Goal: Check status: Check status

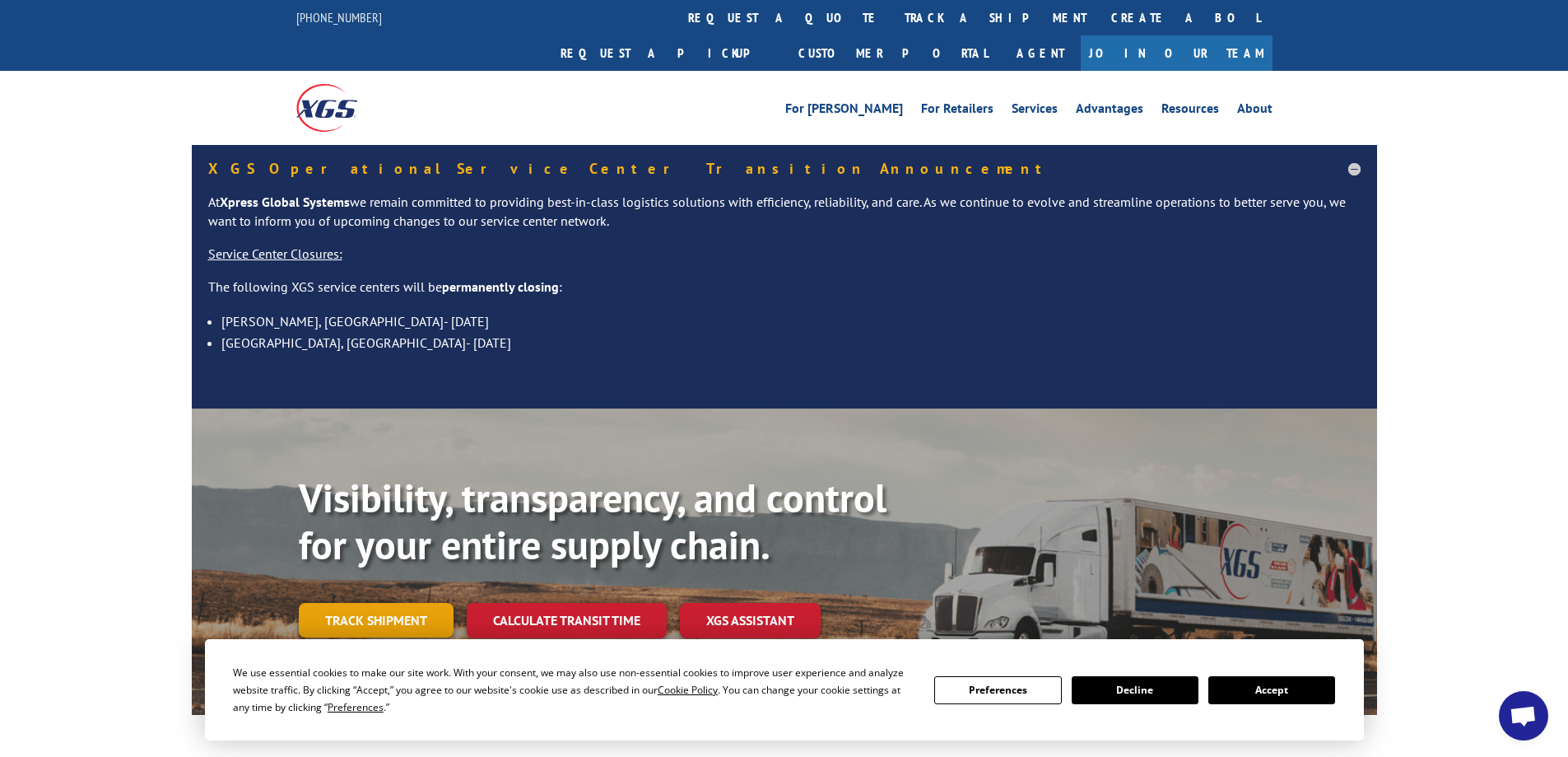
click at [358, 602] on link "Track shipment" at bounding box center [376, 619] width 155 height 35
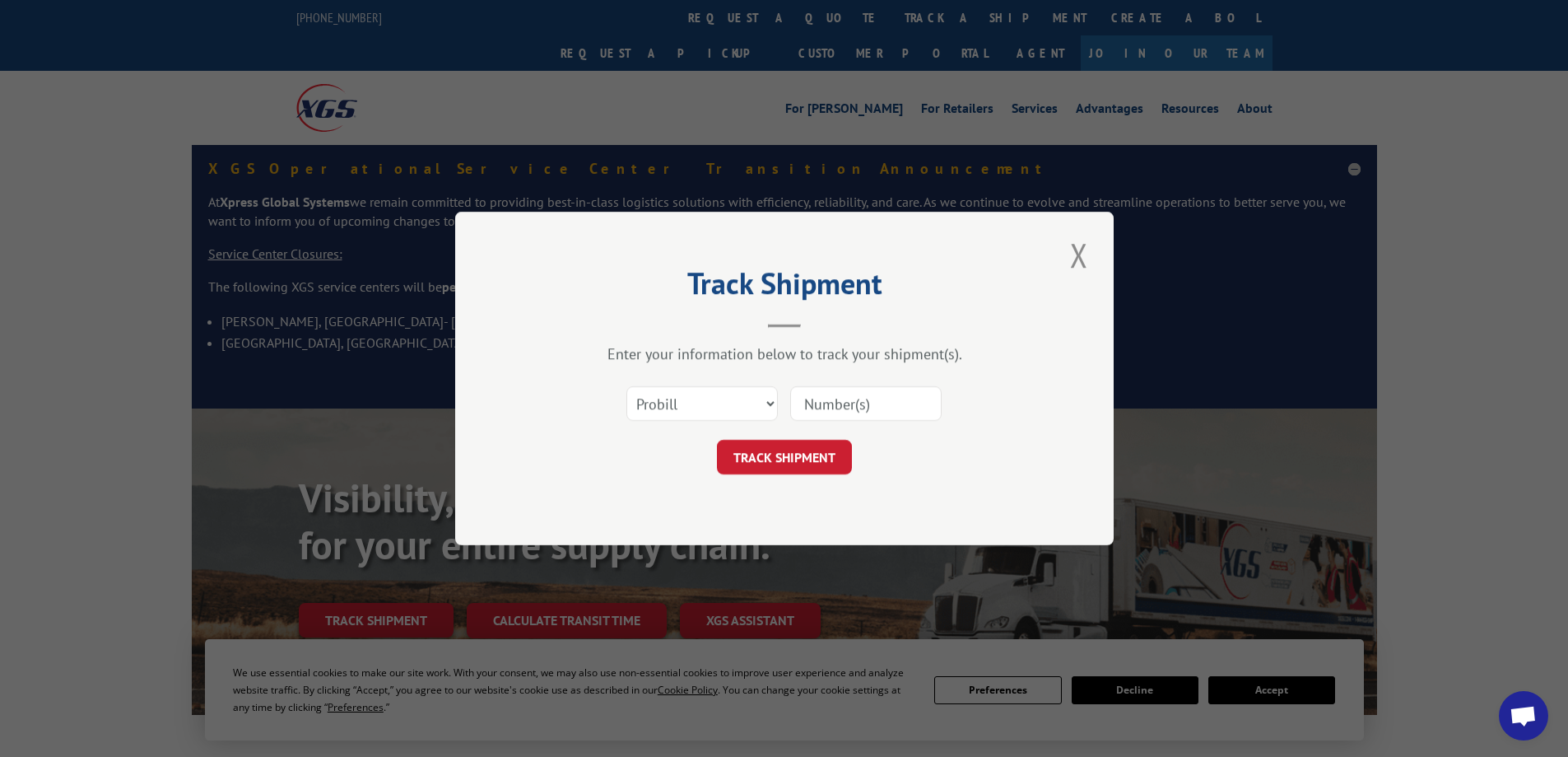
click at [828, 395] on input at bounding box center [866, 403] width 151 height 35
paste input "14431248"
type input "14431248"
click at [823, 458] on button "TRACK SHIPMENT" at bounding box center [784, 456] width 135 height 35
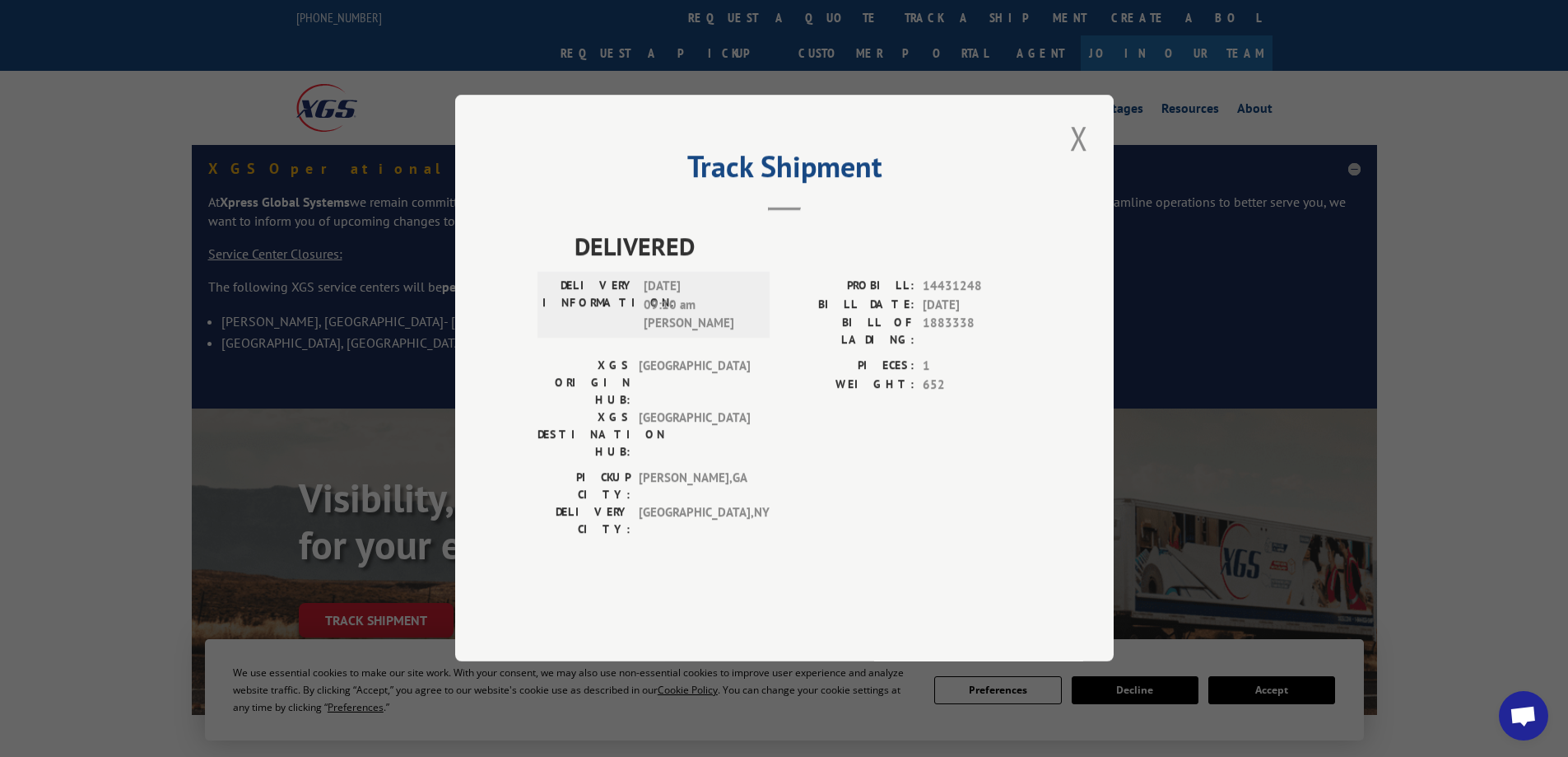
click at [1094, 193] on div "Track Shipment DELIVERED DELIVERY INFORMATION: [DATE] 09:10 am [PERSON_NAME]: 1…" at bounding box center [784, 377] width 658 height 567
click at [1090, 160] on button "Close modal" at bounding box center [1079, 138] width 28 height 45
